Goal: Register for event/course

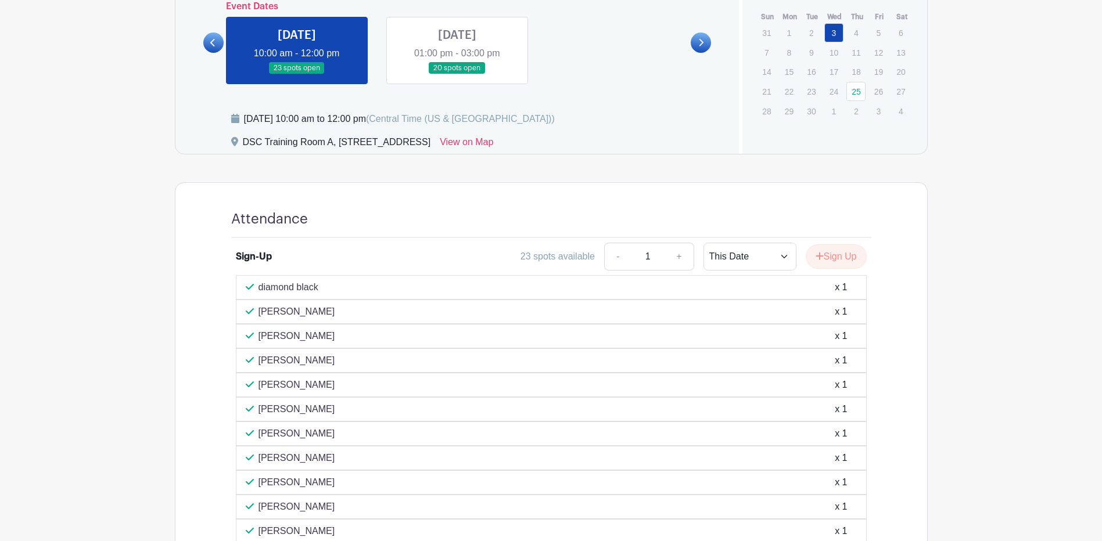
scroll to position [581, 0]
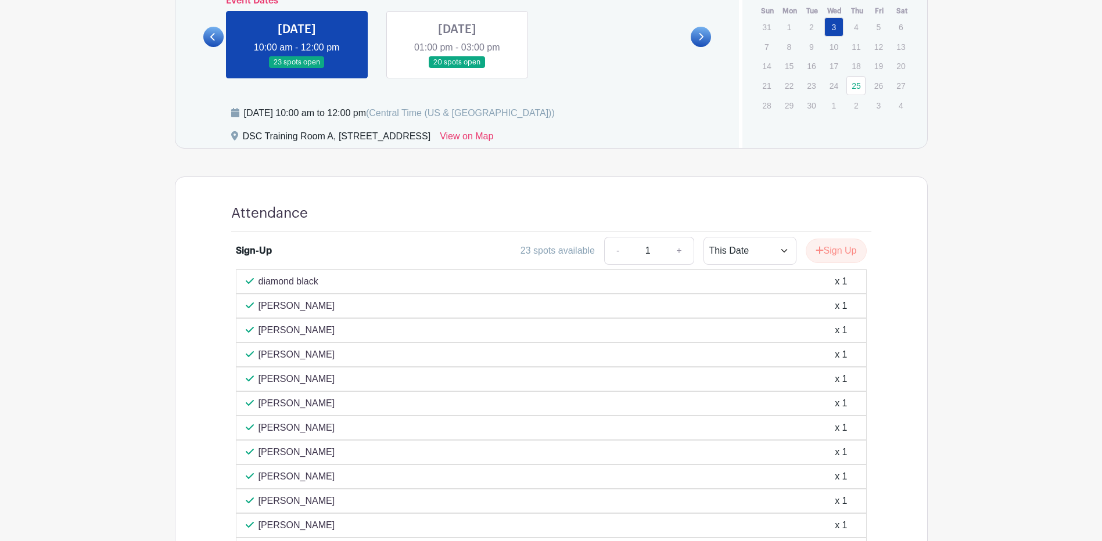
click at [145, 203] on main "Log In Sign Up for Free Human Resources Leading from The Middle (6-Part Series)…" at bounding box center [551, 116] width 1102 height 1394
drag, startPoint x: 333, startPoint y: 328, endPoint x: 255, endPoint y: 329, distance: 77.8
click at [255, 329] on div "Roopa Anjanappa x 1" at bounding box center [551, 331] width 611 height 14
drag, startPoint x: 255, startPoint y: 329, endPoint x: 262, endPoint y: 326, distance: 7.6
copy p "[PERSON_NAME]"
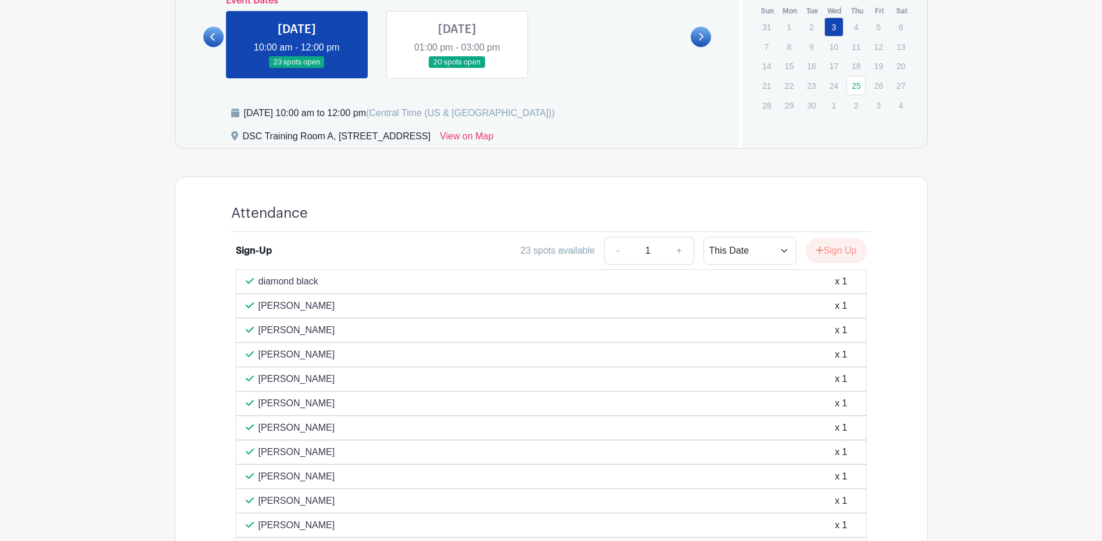
click at [121, 213] on main "Log In Sign Up for Free Human Resources Leading from The Middle (6-Part Series)…" at bounding box center [551, 116] width 1102 height 1394
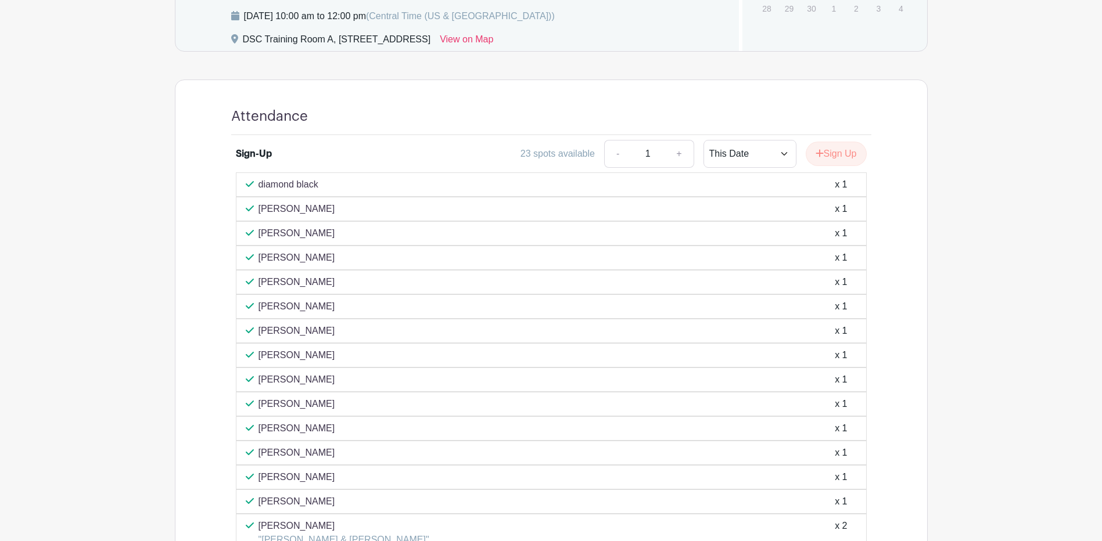
scroll to position [697, 0]
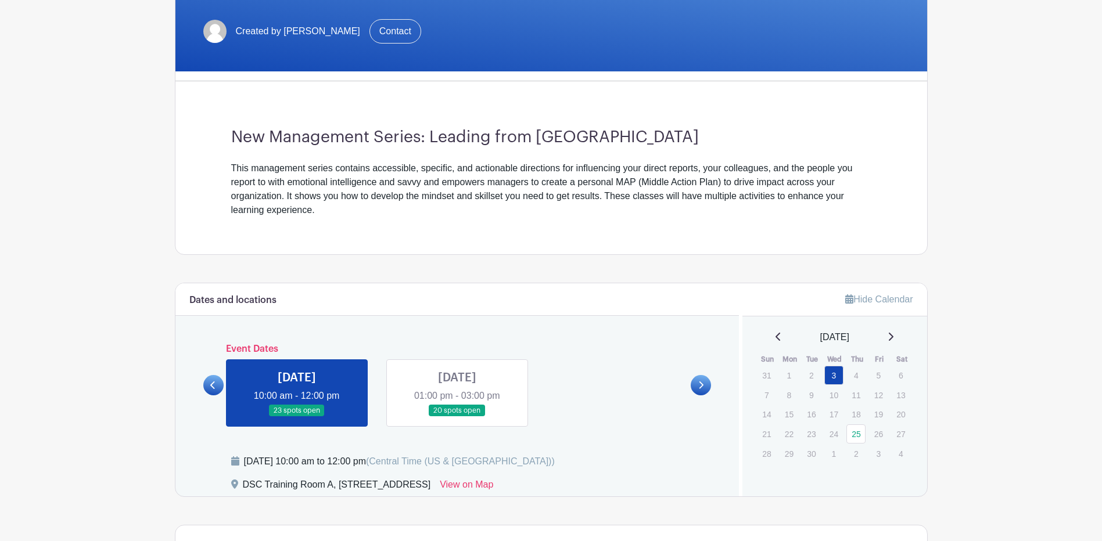
click at [142, 98] on main "Log In Sign Up for Free Human Resources Leading from The Middle (6-Part Series)…" at bounding box center [551, 448] width 1102 height 1361
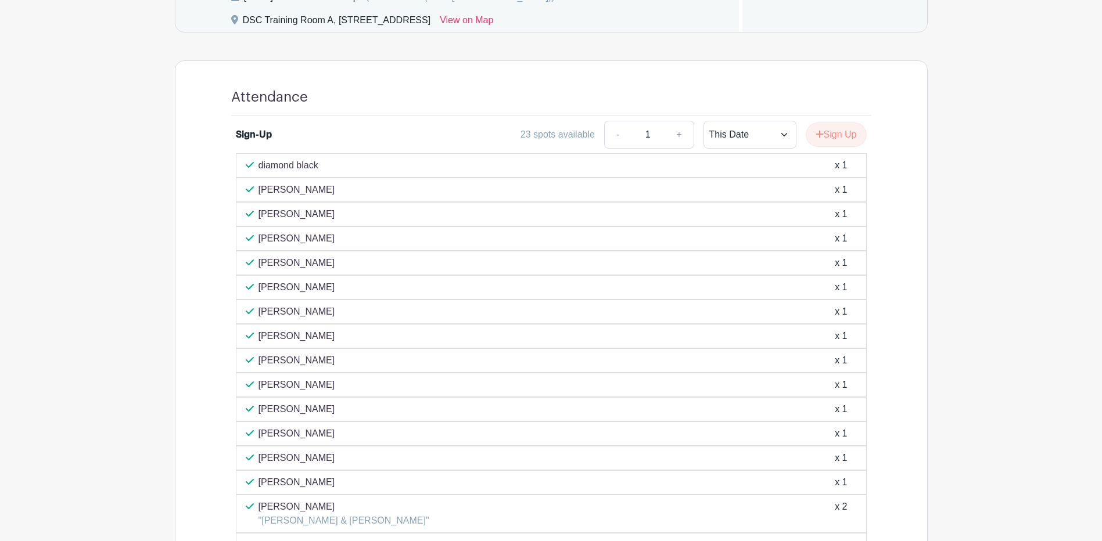
scroll to position [729, 0]
